Goal: Task Accomplishment & Management: Manage account settings

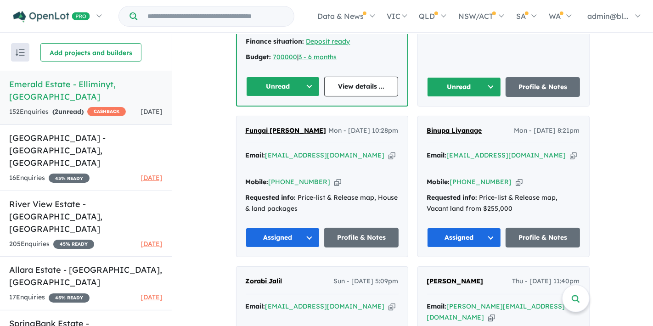
scroll to position [392, 0]
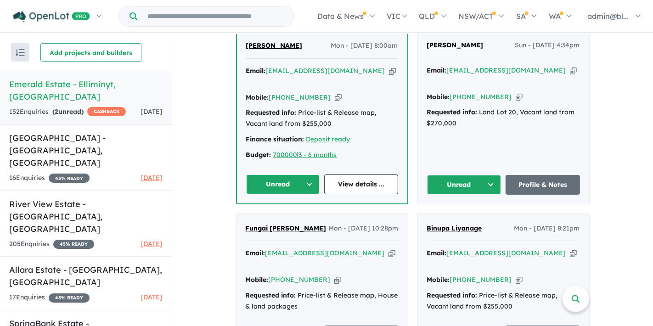
click at [570, 75] on icon "button" at bounding box center [573, 71] width 7 height 10
click at [502, 94] on div "Mobile: [PHONE_NUMBER] Copied!" at bounding box center [503, 97] width 153 height 11
click at [516, 96] on icon "button" at bounding box center [519, 97] width 7 height 10
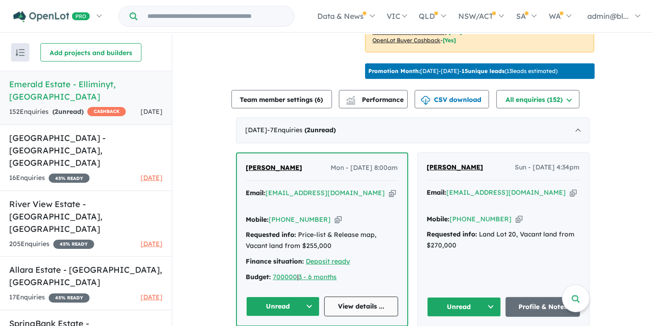
scroll to position [321, 0]
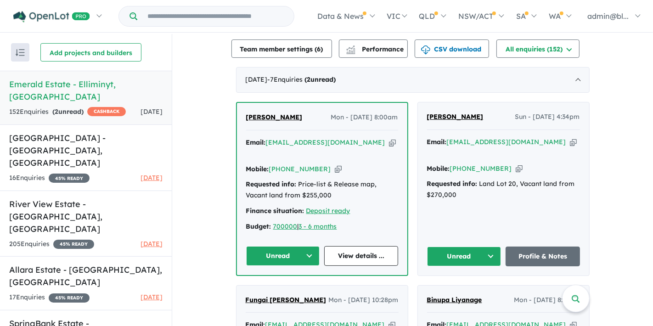
click at [477, 262] on button "Unread" at bounding box center [464, 257] width 74 height 20
click at [454, 300] on button "Assigned" at bounding box center [468, 298] width 80 height 21
click at [389, 147] on icon "button" at bounding box center [392, 143] width 7 height 10
click at [335, 174] on icon "button" at bounding box center [338, 169] width 7 height 10
click at [305, 260] on button "Unread" at bounding box center [283, 256] width 74 height 20
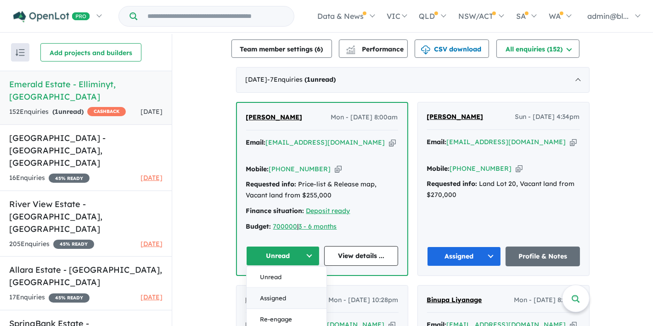
click at [292, 301] on button "Assigned" at bounding box center [287, 298] width 80 height 21
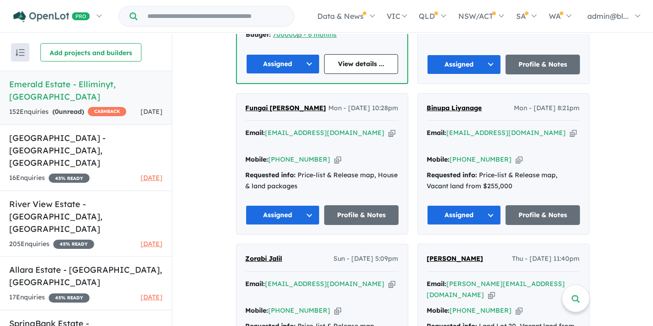
scroll to position [524, 0]
